Goal: Information Seeking & Learning: Learn about a topic

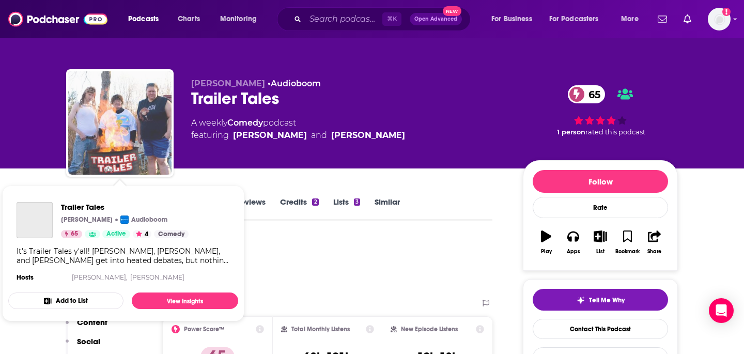
click at [135, 111] on img "Trailer Tales" at bounding box center [119, 122] width 103 height 103
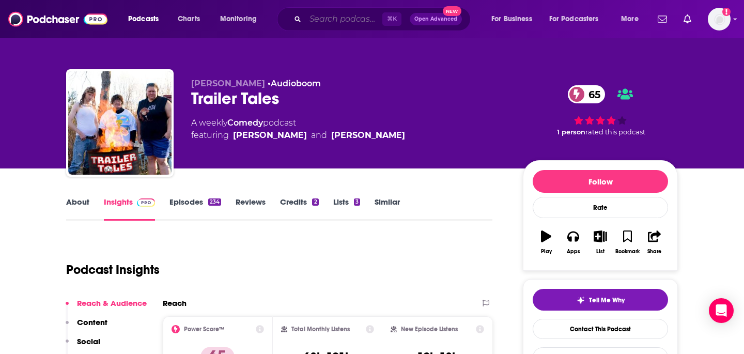
click at [346, 19] on input "Search podcasts, credits, & more..." at bounding box center [343, 19] width 77 height 17
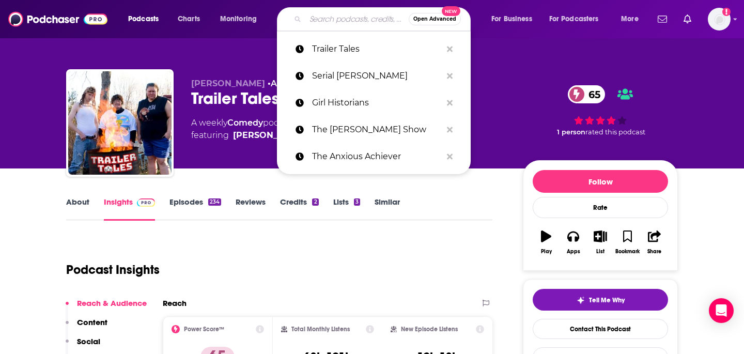
paste input "Beautiful Twin Sisters Podcast"
type input "Beautiful Twin Sisters Podcast"
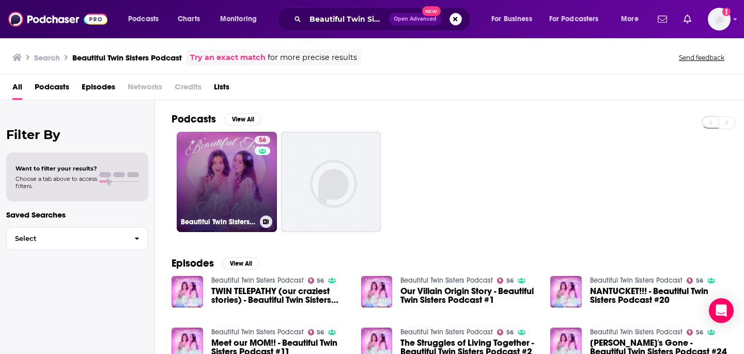
click at [245, 176] on link "56 Beautiful Twin Sisters Podcast" at bounding box center [227, 182] width 100 height 100
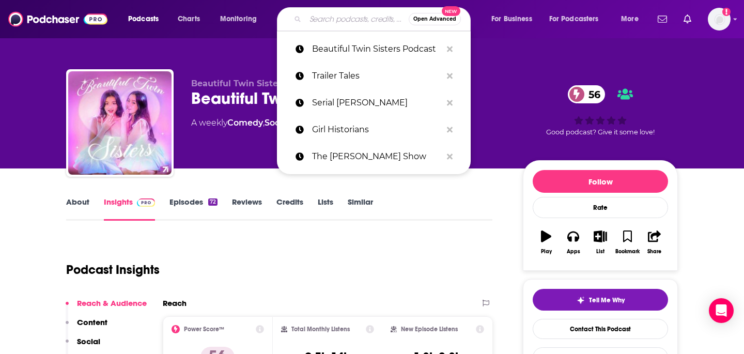
click at [348, 21] on input "Search podcasts, credits, & more..." at bounding box center [356, 19] width 103 height 17
paste input "I need info on what this show is..."
type input "I need info on what this show is..."
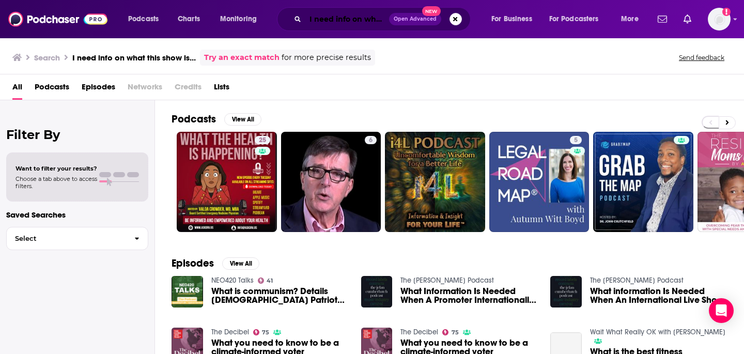
click at [354, 18] on input "I need info on what this show is..." at bounding box center [347, 19] width 84 height 17
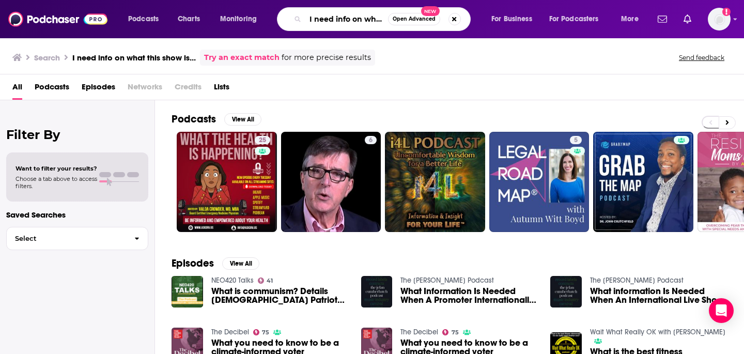
click at [359, 20] on input "I need info on what this show is..." at bounding box center [346, 19] width 83 height 17
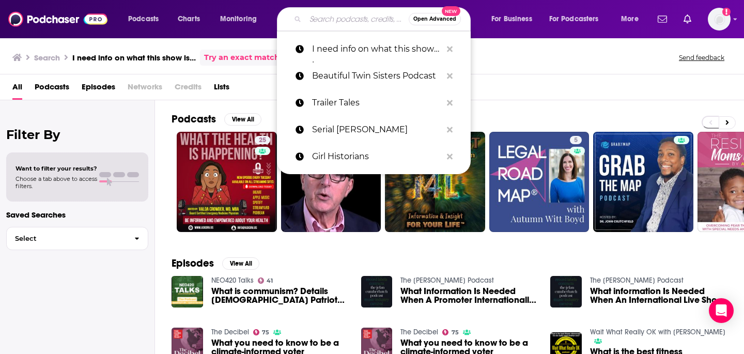
paste input "Play On Podcasts"
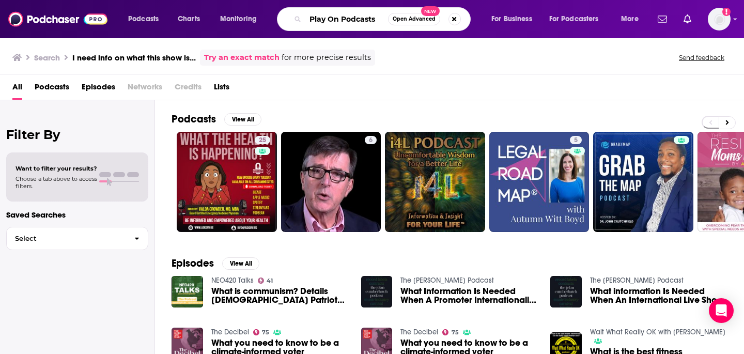
type input "Play On Podcasts"
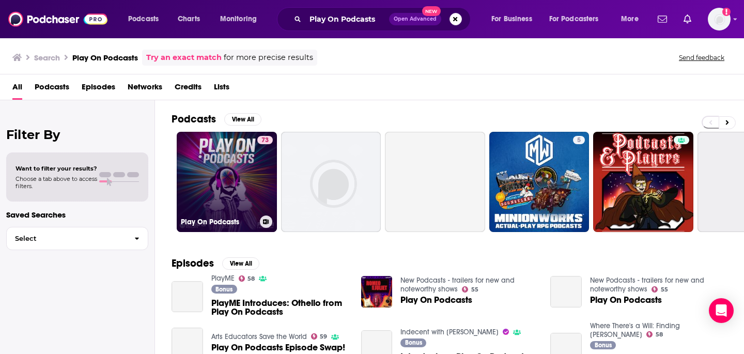
click at [254, 182] on link "73 Play On Podcasts" at bounding box center [227, 182] width 100 height 100
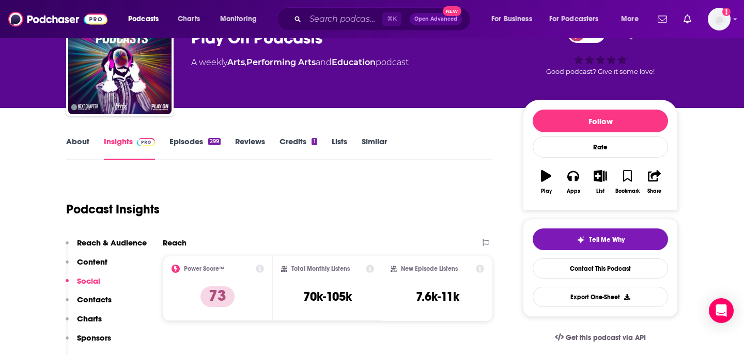
scroll to position [79, 0]
